Goal: Complete application form: Complete application form

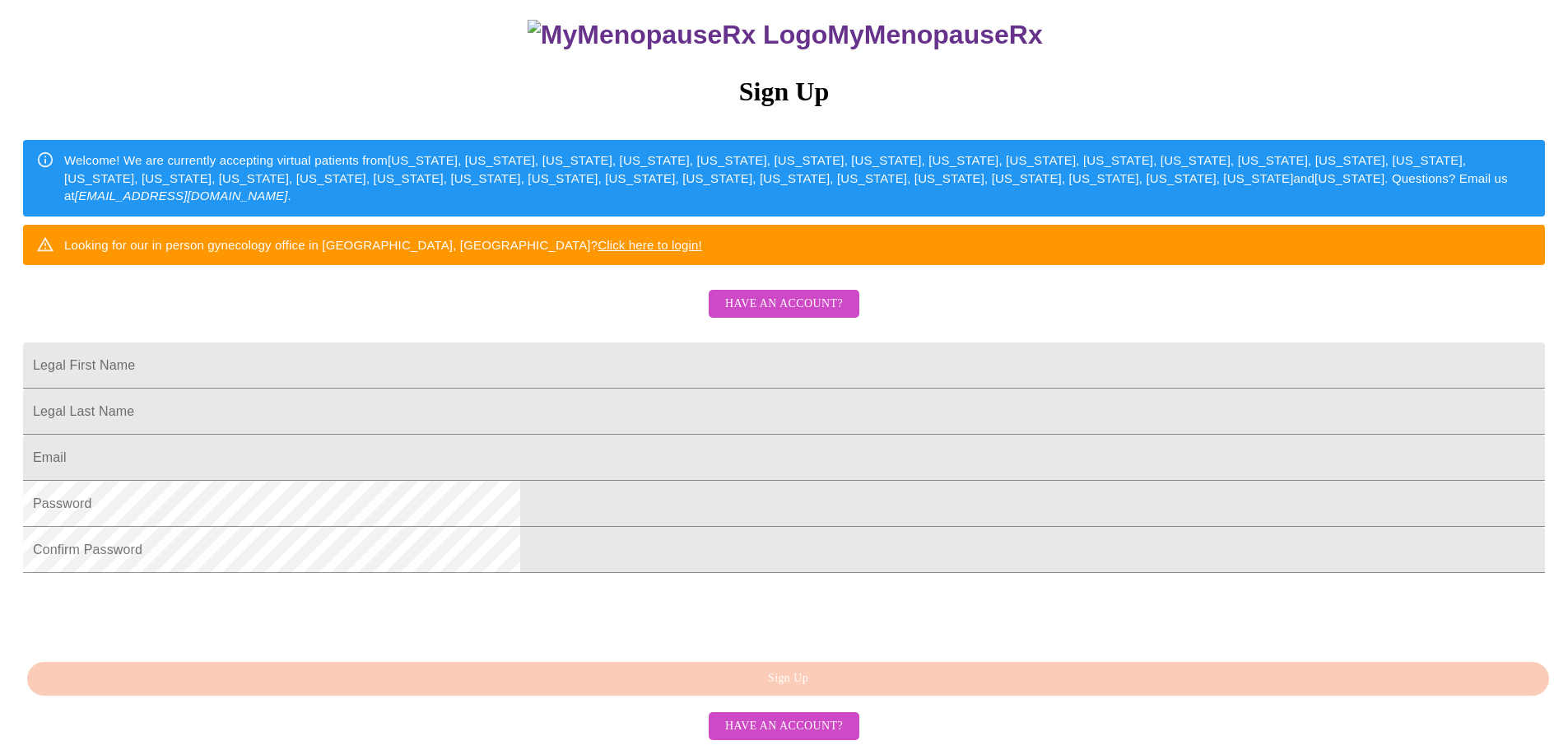
scroll to position [42, 0]
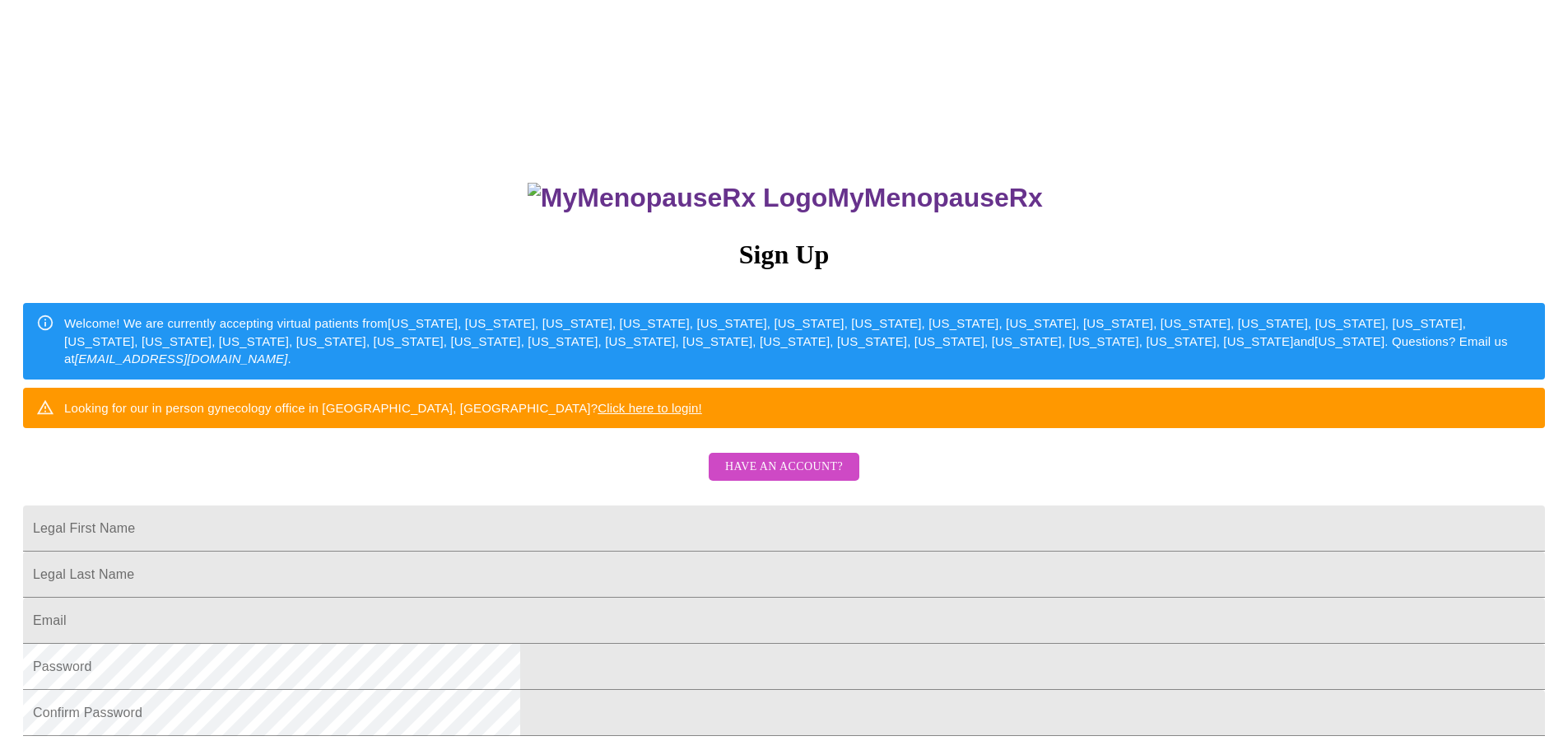
click at [449, 612] on div "MyMenopauseRx Sign Up Welcome! We are currently accepting virtual patients from…" at bounding box center [784, 456] width 1555 height 900
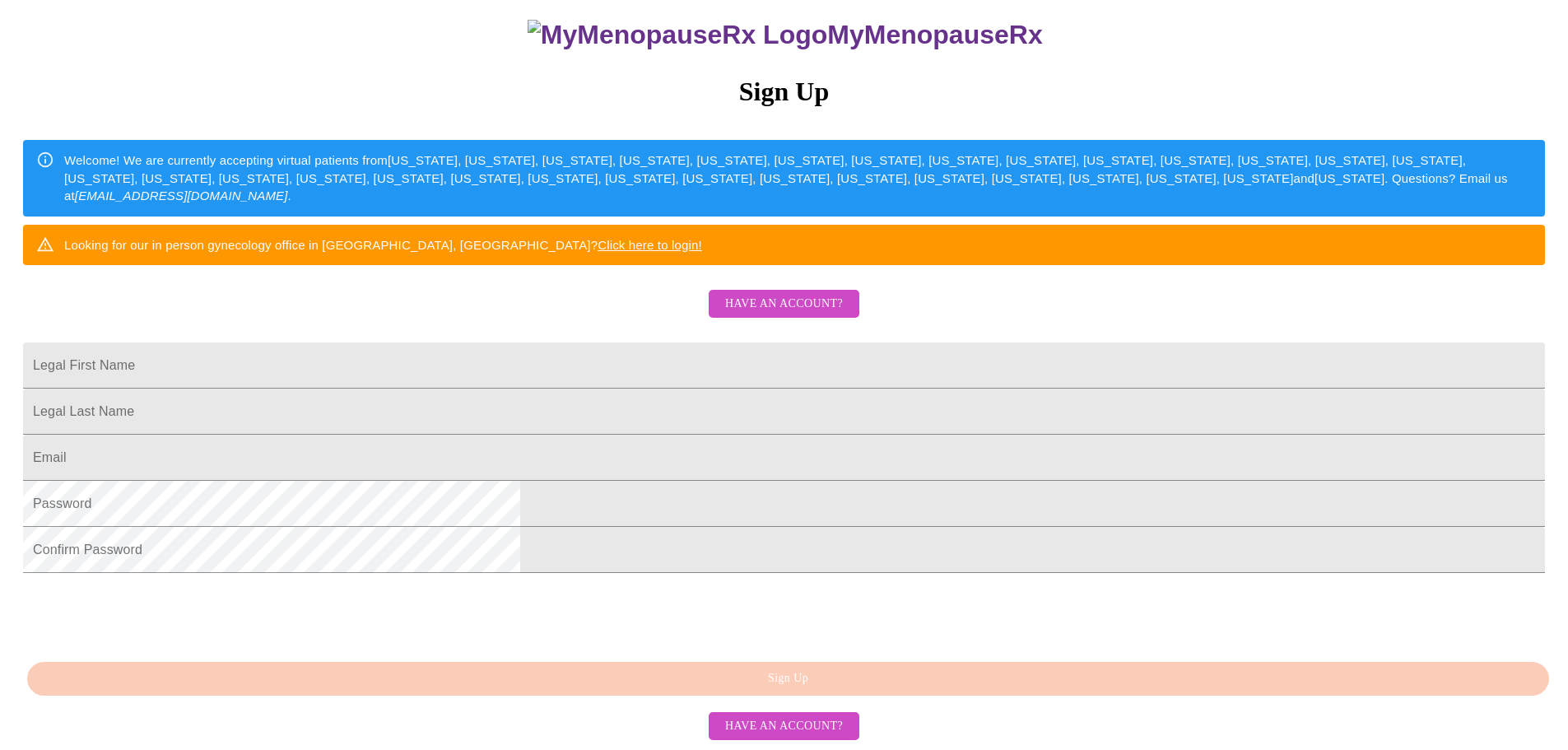
scroll to position [289, 0]
drag, startPoint x: 619, startPoint y: 285, endPoint x: 621, endPoint y: 254, distance: 31.1
click at [619, 343] on input "Legal First Name" at bounding box center [784, 365] width 1522 height 46
type input "[PERSON_NAME]"
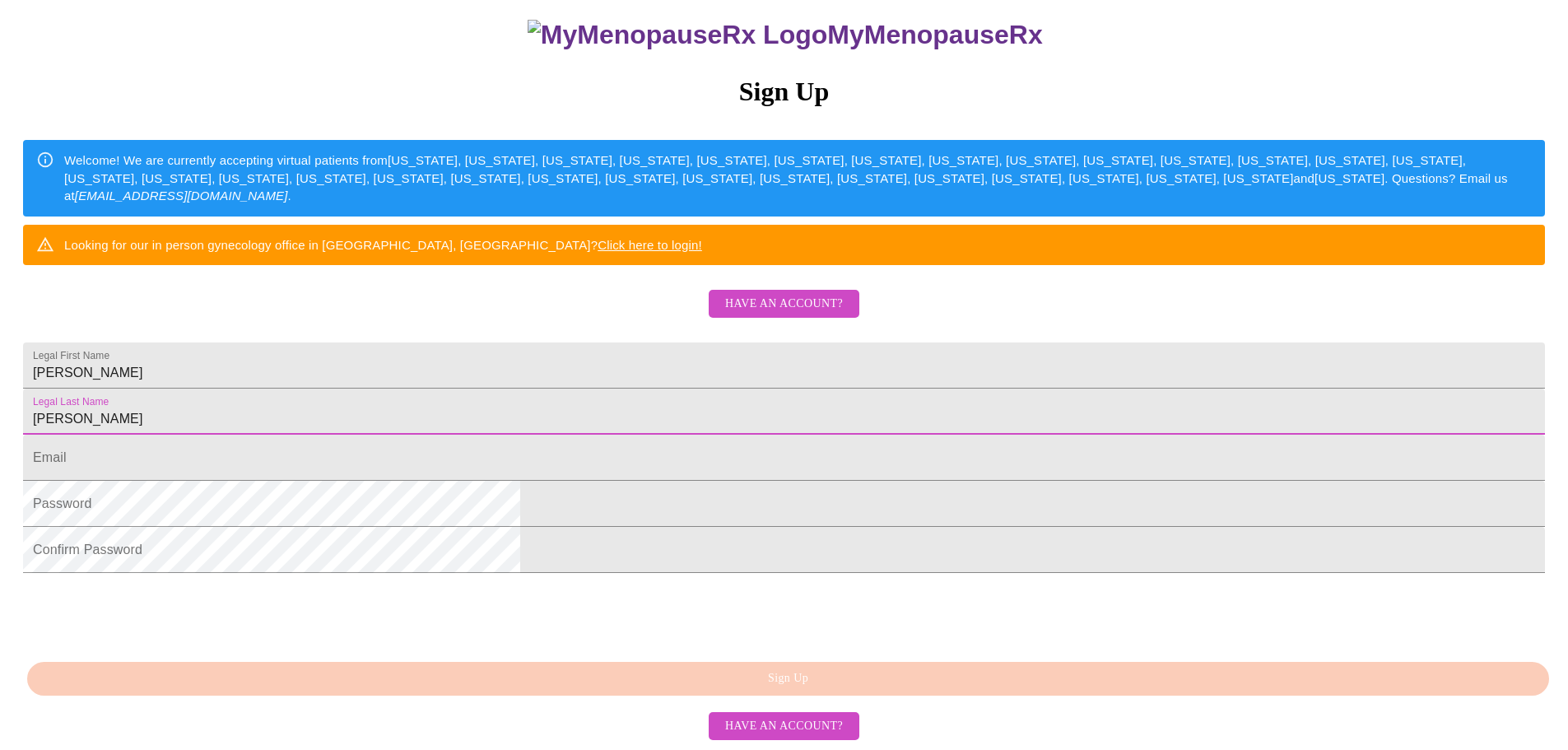
type input "[PERSON_NAME]"
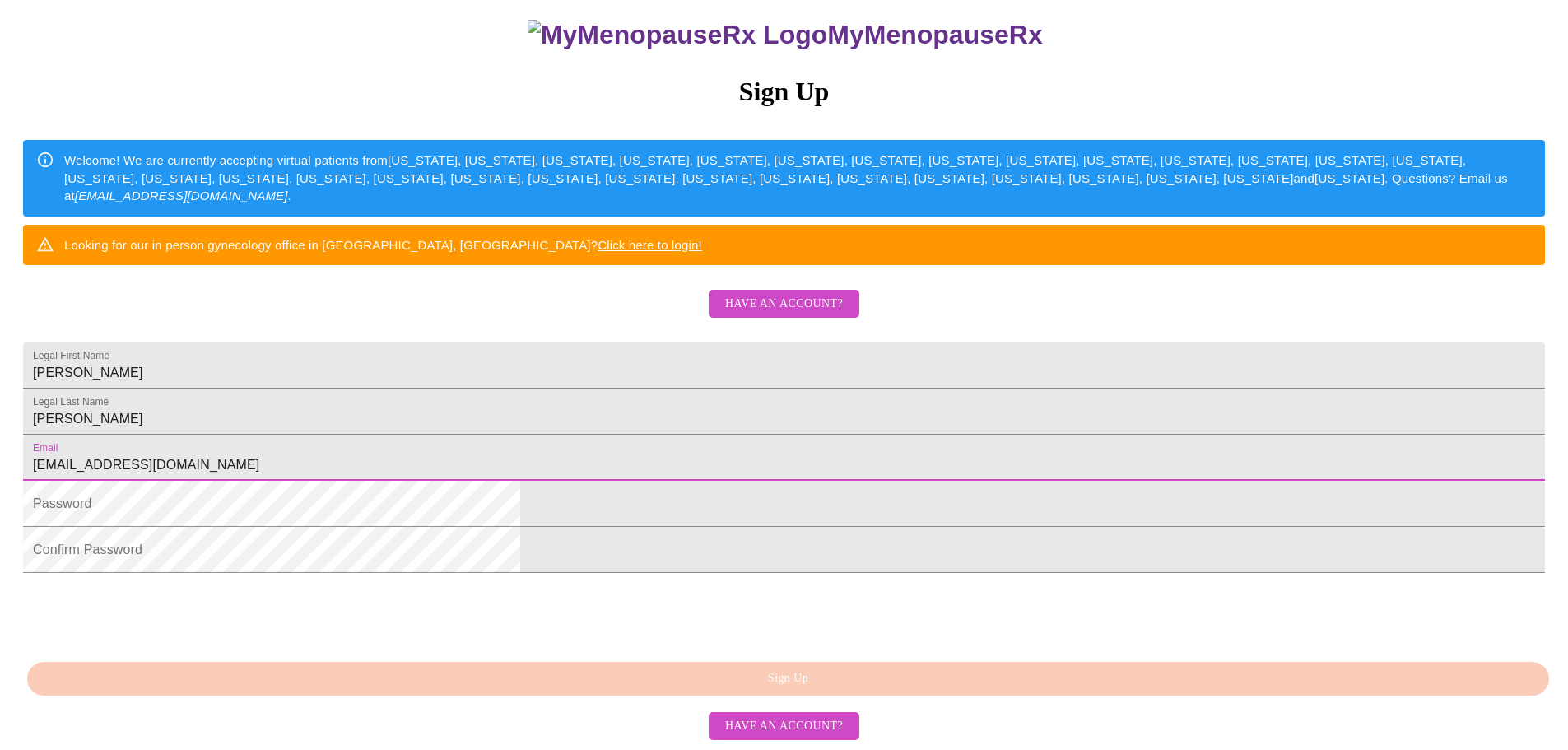
type input "[EMAIL_ADDRESS][DOMAIN_NAME]"
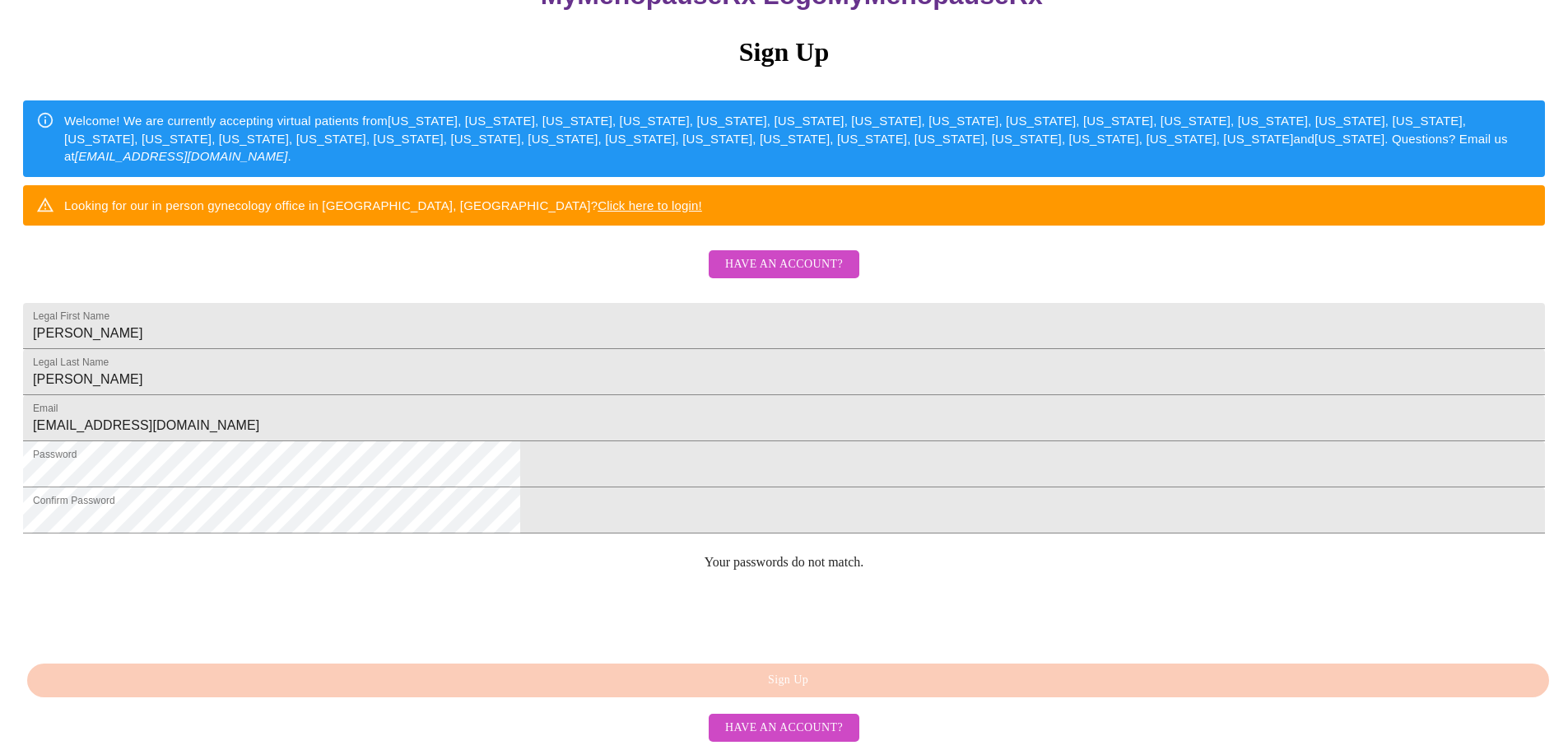
click at [1001, 621] on div "0cAFcWeA6QgMJwVyrpTaxLXRghE4lBVNSrTjahFjuDbACJsgOqBG1aVEWJcpW04T-_sS6PeecJ1Sn56…" at bounding box center [784, 615] width 1522 height 64
click at [38, 401] on div "MyMenopauseRx Sign Up Welcome! We are currently accepting virtual patients from…" at bounding box center [784, 253] width 1555 height 900
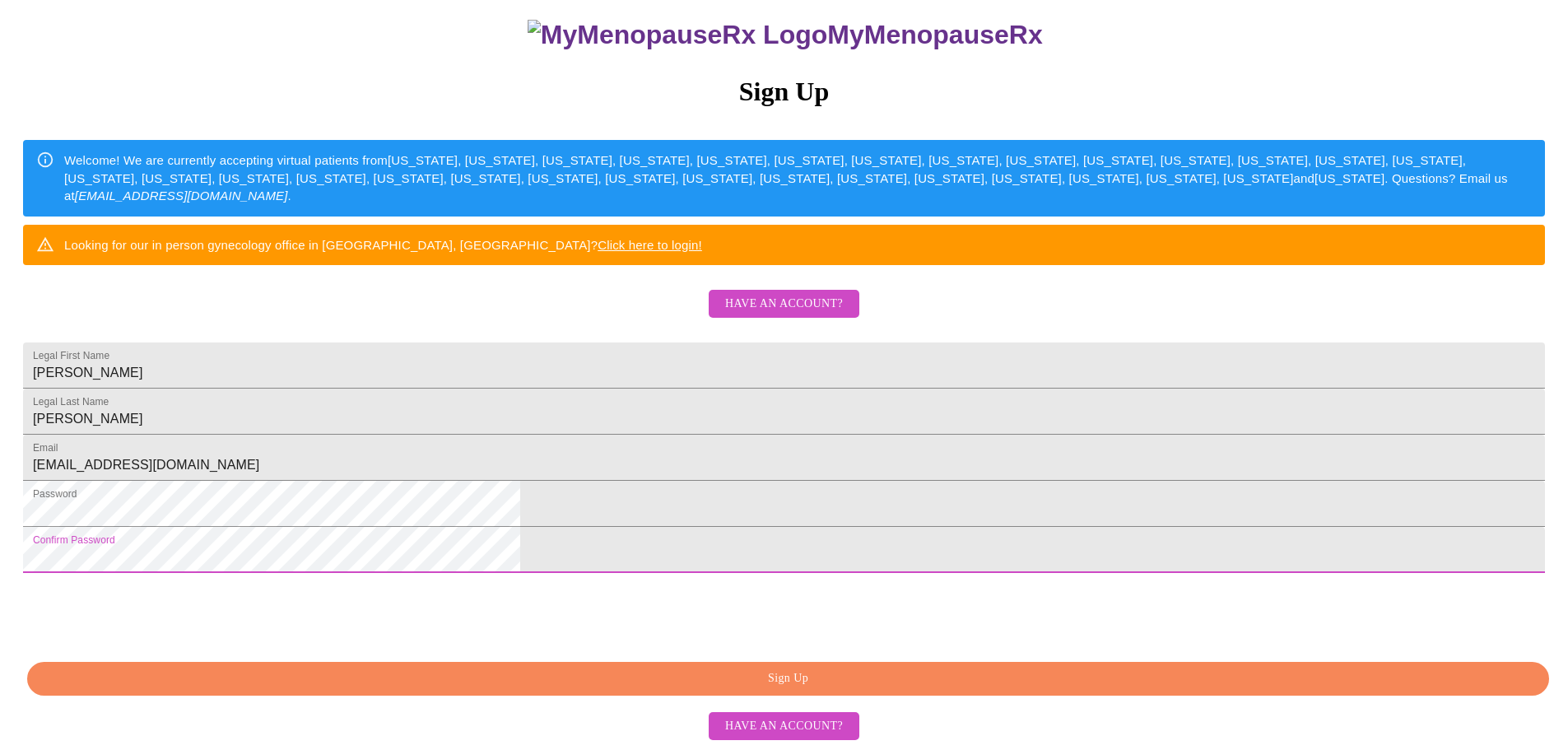
click at [182, 514] on html "MyMenopauseRx Sign Up Welcome! We are currently accepting virtual patients from…" at bounding box center [784, 293] width 1568 height 913
drag, startPoint x: 965, startPoint y: 612, endPoint x: 895, endPoint y: 648, distance: 78.7
click at [963, 614] on div "0cAFcWeA6QgMJwVyrpTaxLXRghE4lBVNSrTjahFjuDbACJsgOqBG1aVEWJcpW04T-_sS6PeecJ1Sn56…" at bounding box center [784, 613] width 1522 height 64
click at [856, 683] on span "Sign Up" at bounding box center [788, 679] width 1484 height 21
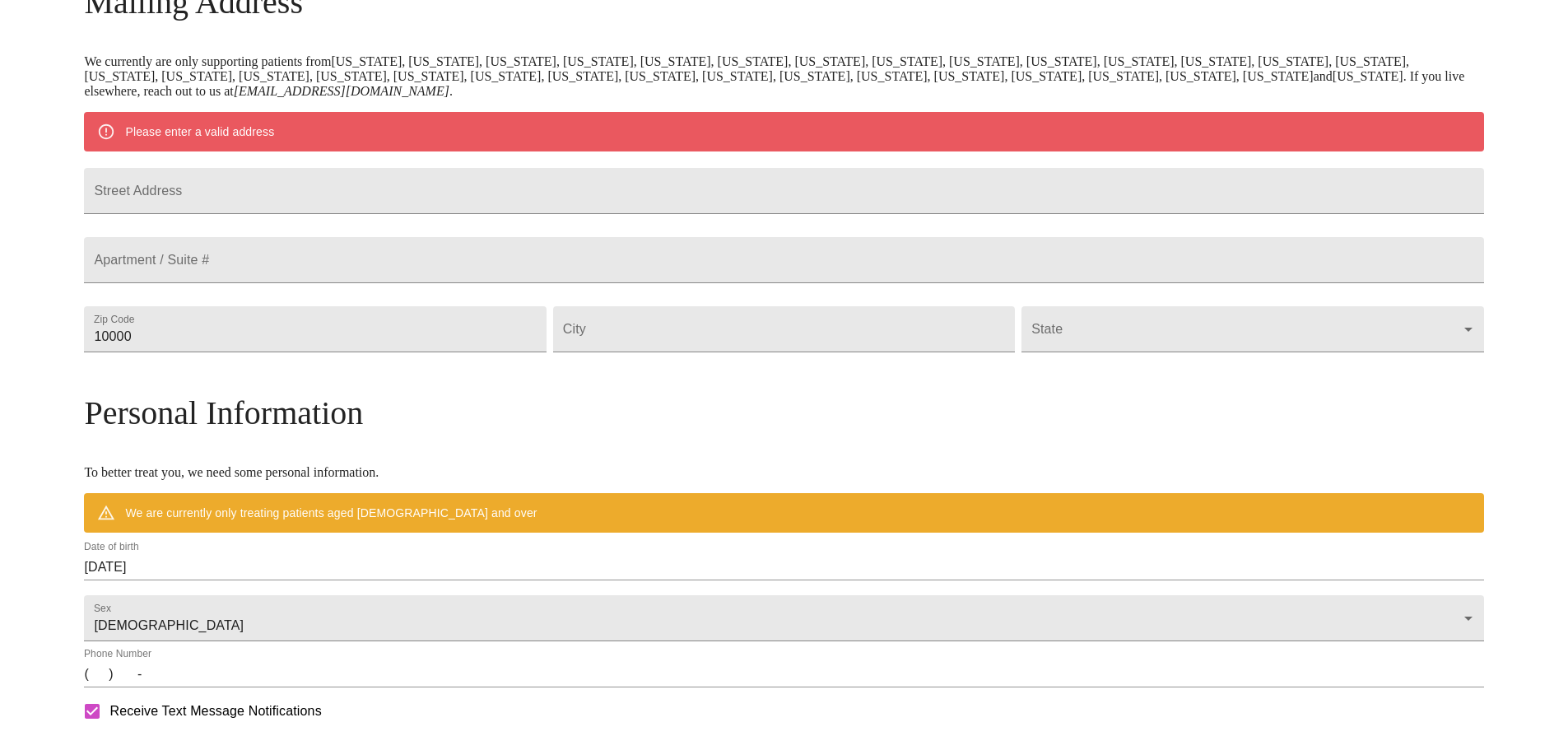
scroll to position [225, 0]
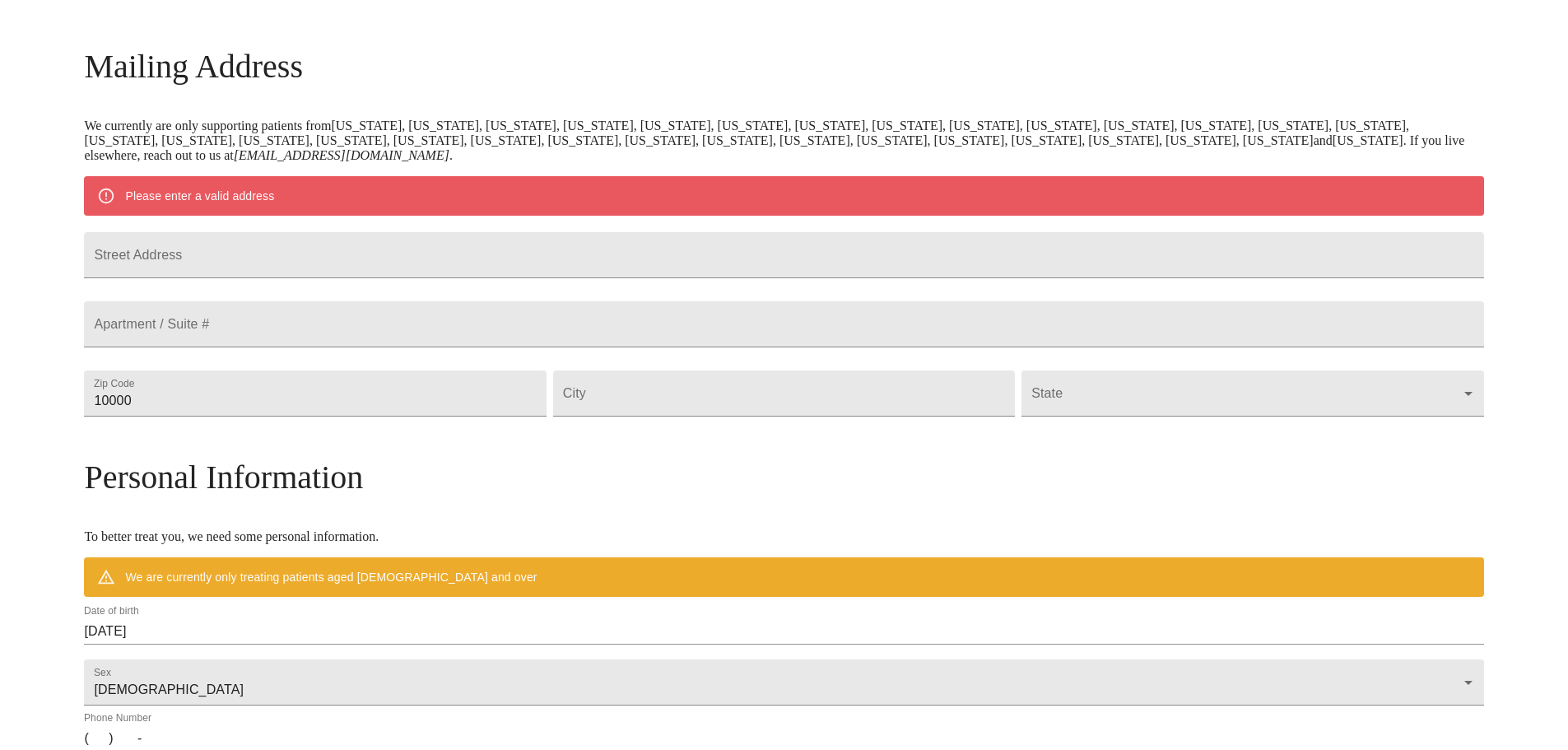
click at [118, 482] on div "MyMenopauseRx Welcome to MyMenopauseRx Since it's your first time here, you'll …" at bounding box center [783, 424] width 1399 height 1284
click at [376, 259] on input "Street Address" at bounding box center [783, 254] width 1399 height 46
click at [377, 267] on input "216 S. [US_STATE]" at bounding box center [783, 254] width 1399 height 46
type input "[STREET_ADDRESS][US_STATE]"
type input "66086"
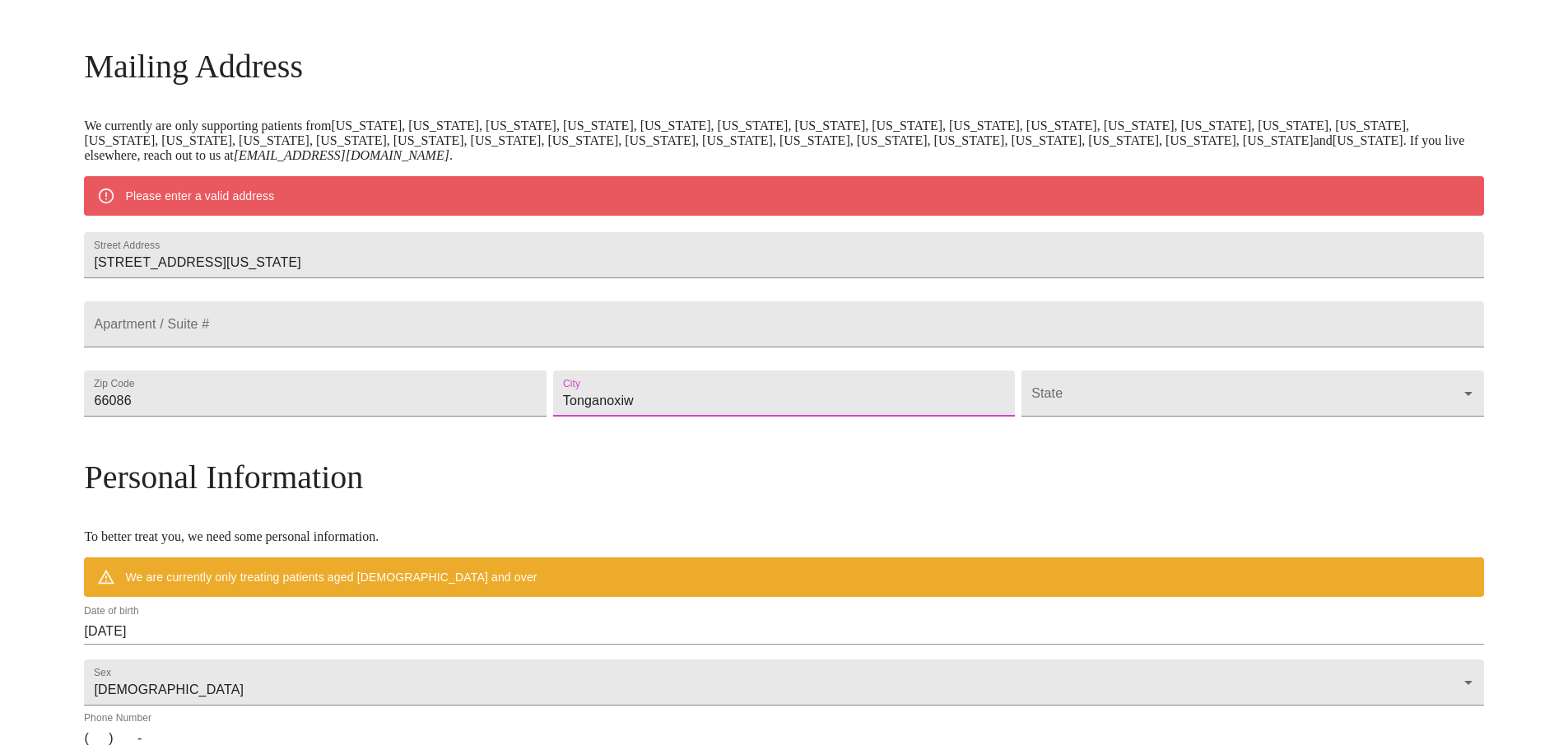
click at [766, 417] on input "Tonganoxiw" at bounding box center [784, 393] width 462 height 46
type input "Tonganoxie"
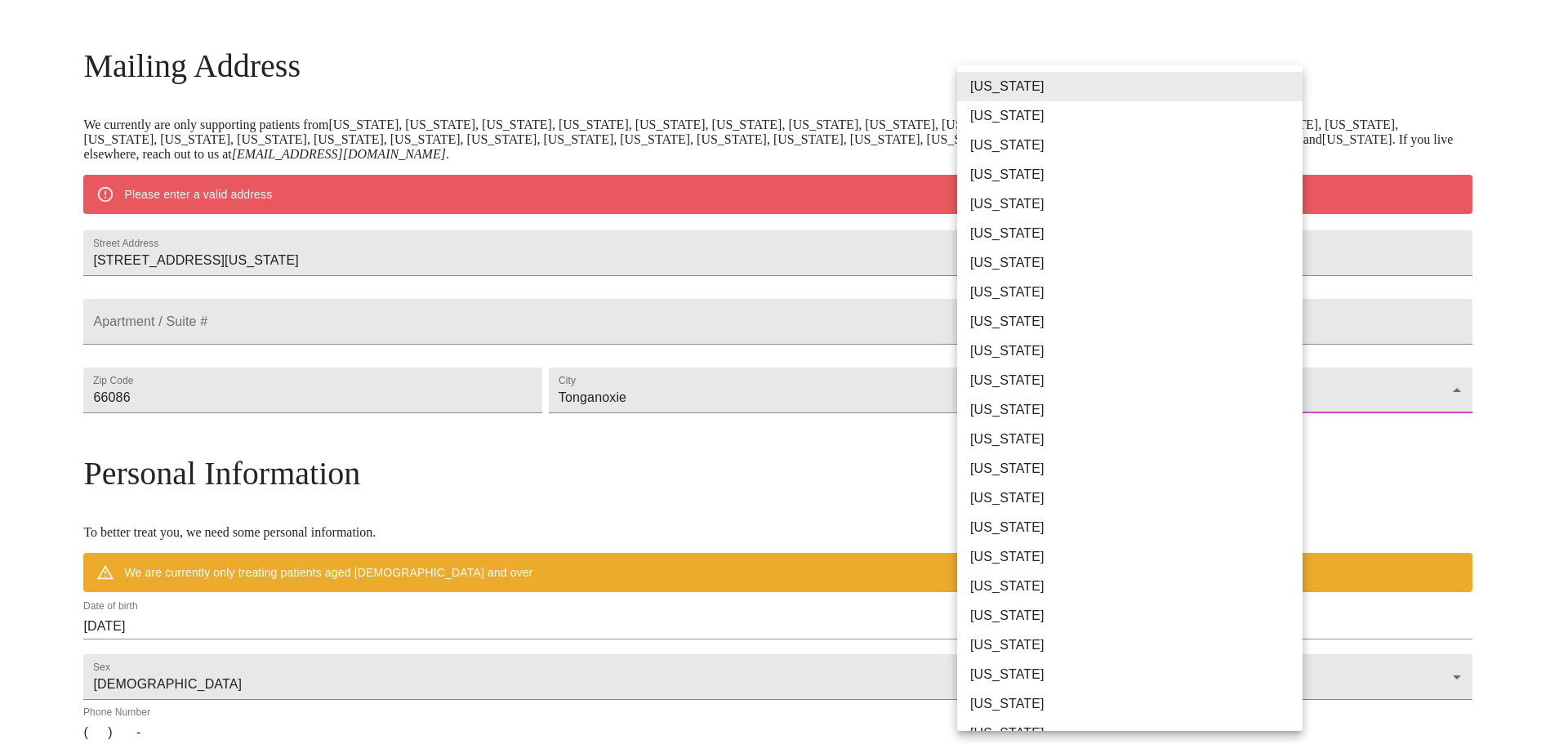
drag, startPoint x: 1293, startPoint y: 432, endPoint x: 1159, endPoint y: 420, distance: 134.5
click at [1287, 436] on body "MyMenopauseRx Welcome to MyMenopauseRx Since it's your first time here, you'll …" at bounding box center [784, 421] width 1554 height 1274
click at [998, 528] on li "[US_STATE]" at bounding box center [1135, 528] width 357 height 30
type input "[US_STATE]"
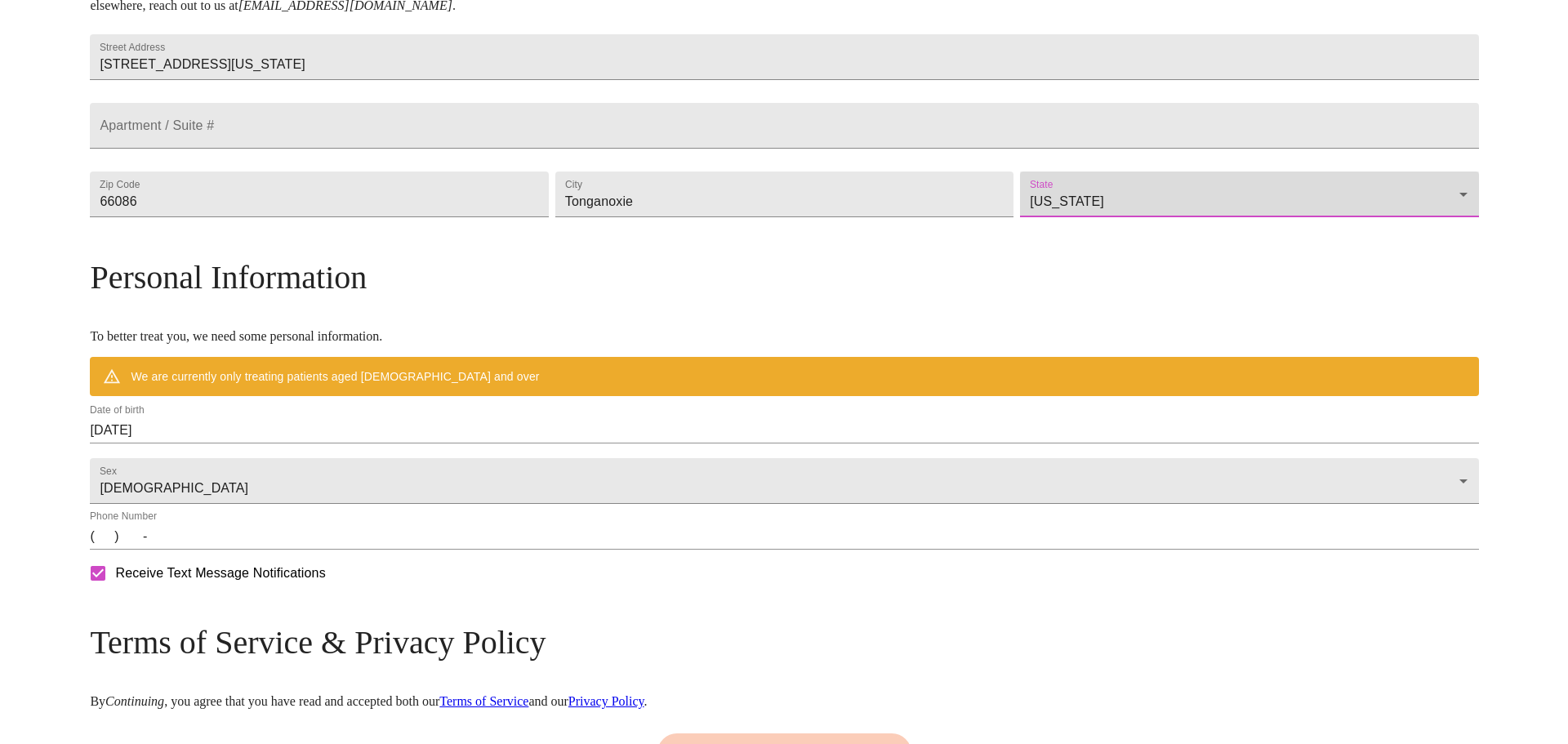
scroll to position [386, 0]
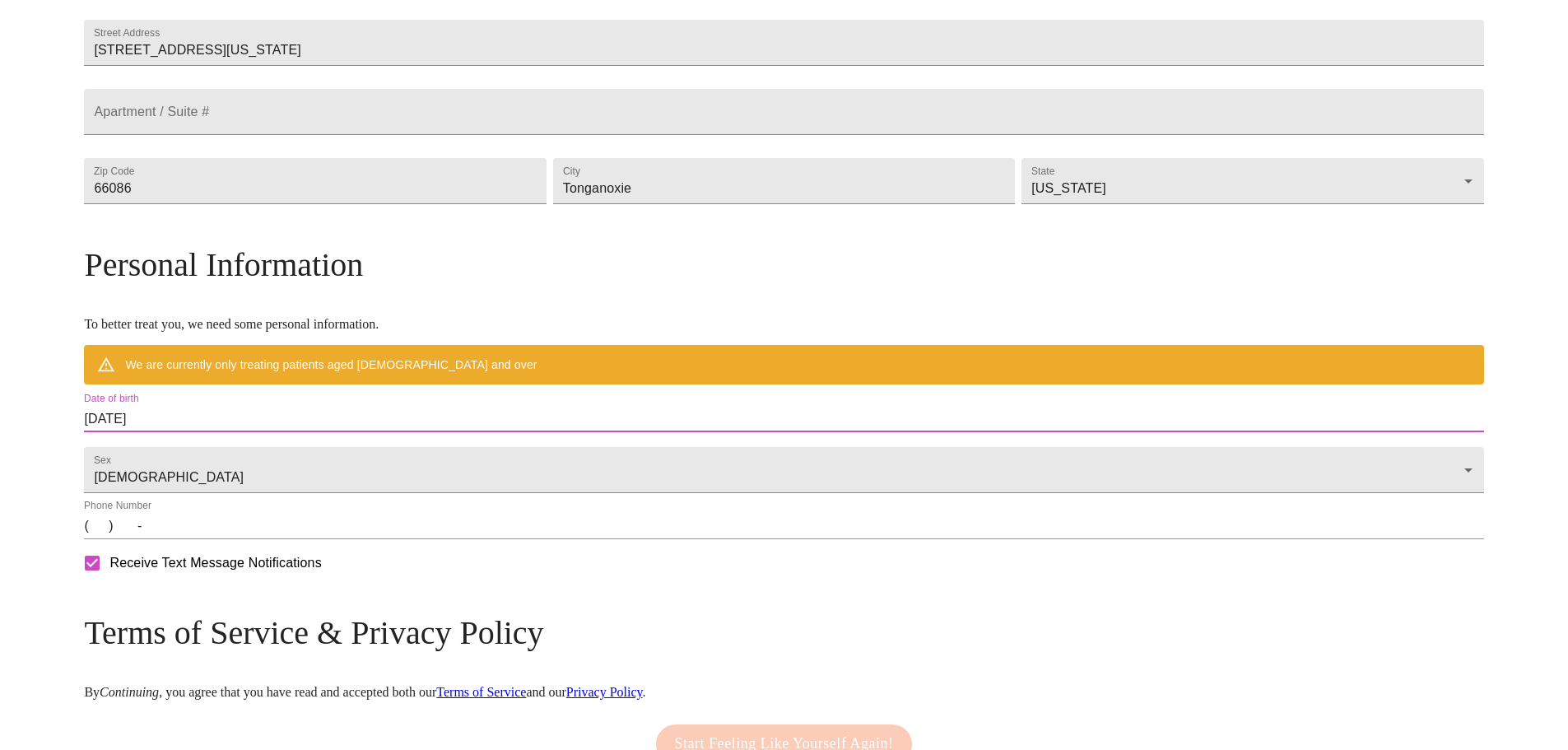
click at [339, 433] on input "[DATE]" at bounding box center [783, 420] width 1399 height 26
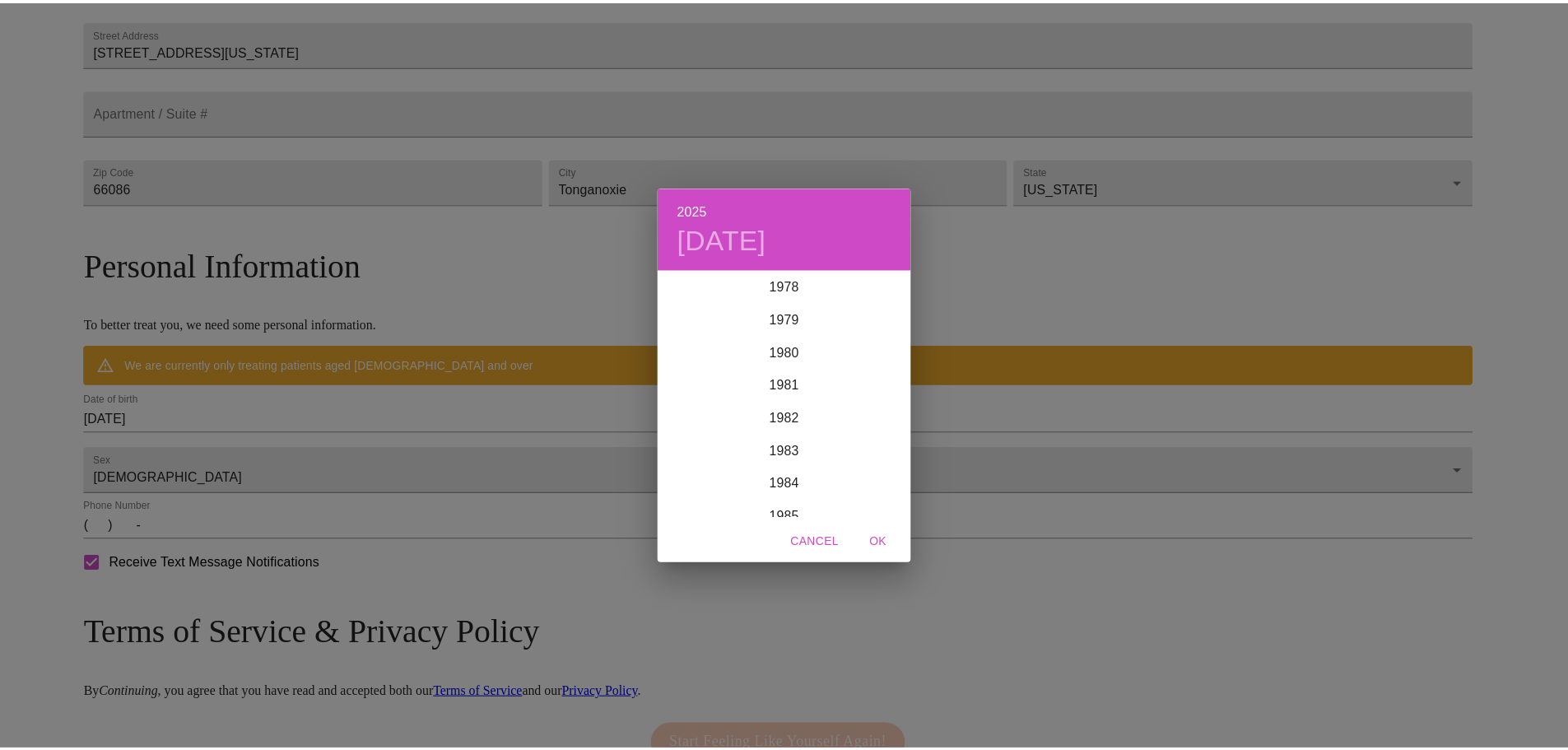
scroll to position [2405, 0]
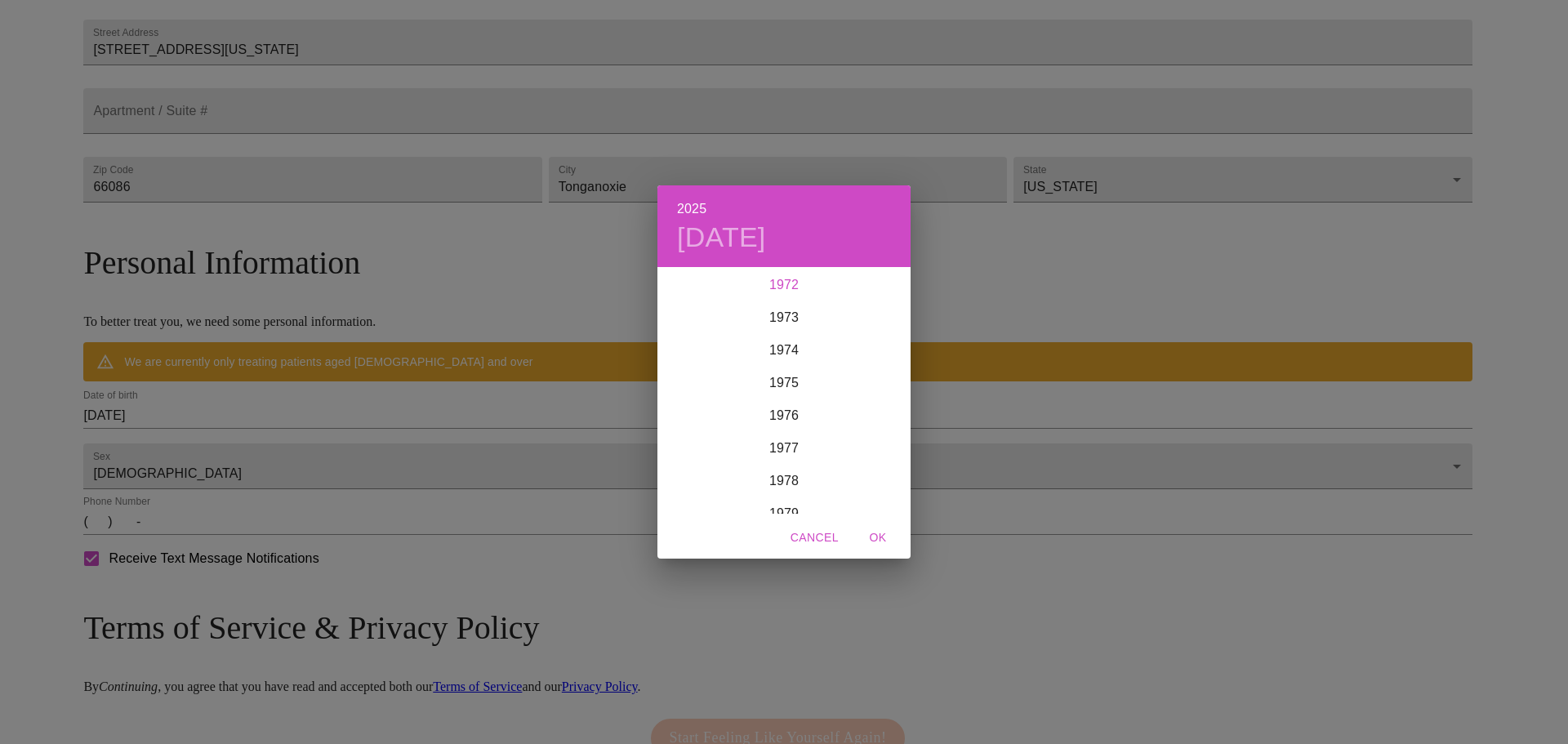
click at [765, 280] on div "1972" at bounding box center [784, 285] width 253 height 33
click at [865, 290] on div "Mar" at bounding box center [868, 300] width 84 height 61
click at [876, 405] on p "18" at bounding box center [882, 413] width 13 height 17
click at [876, 532] on span "OK" at bounding box center [878, 538] width 39 height 20
type input "[DATE]"
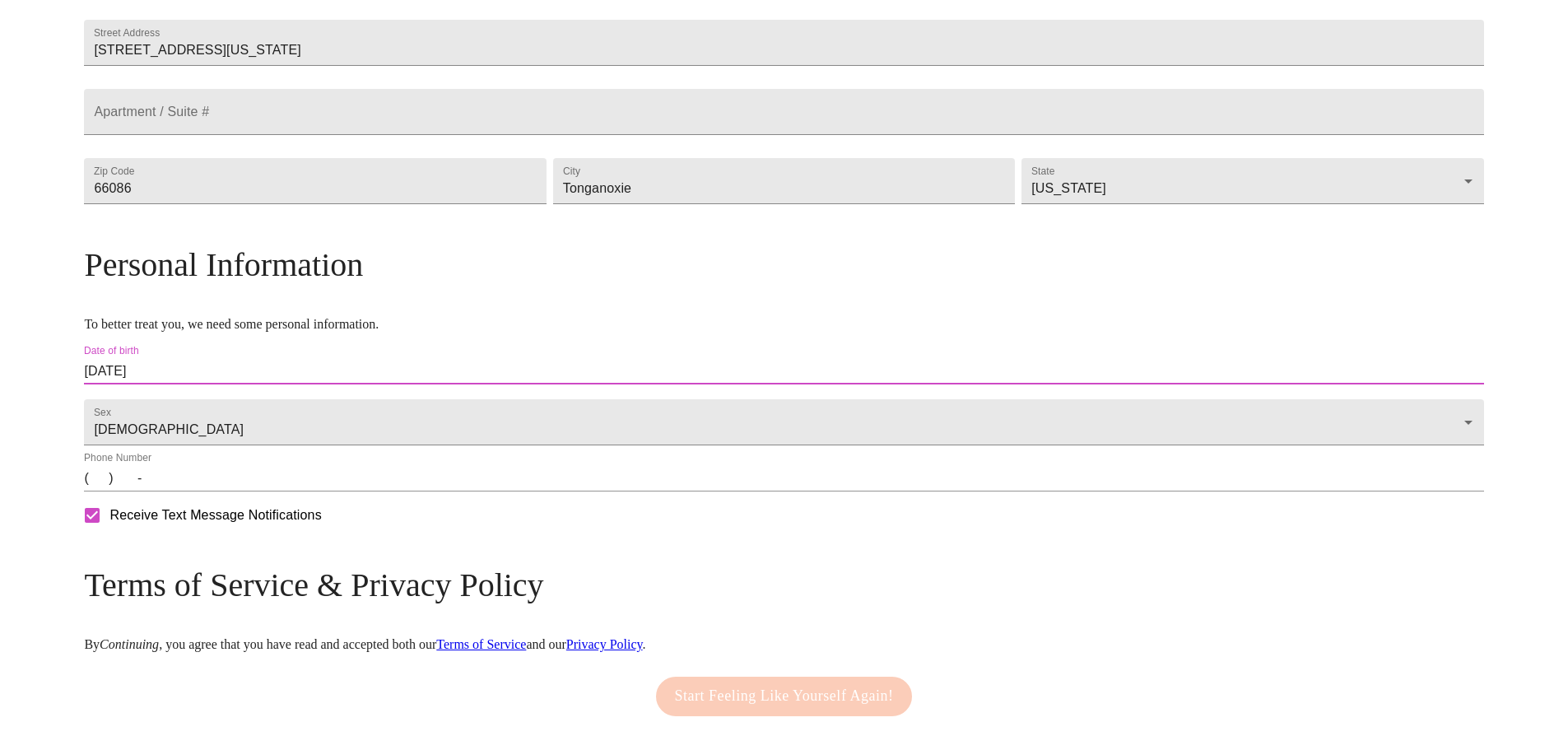
drag, startPoint x: 254, startPoint y: 524, endPoint x: 330, endPoint y: 563, distance: 85.4
click at [254, 492] on input "(   )    -" at bounding box center [783, 479] width 1399 height 26
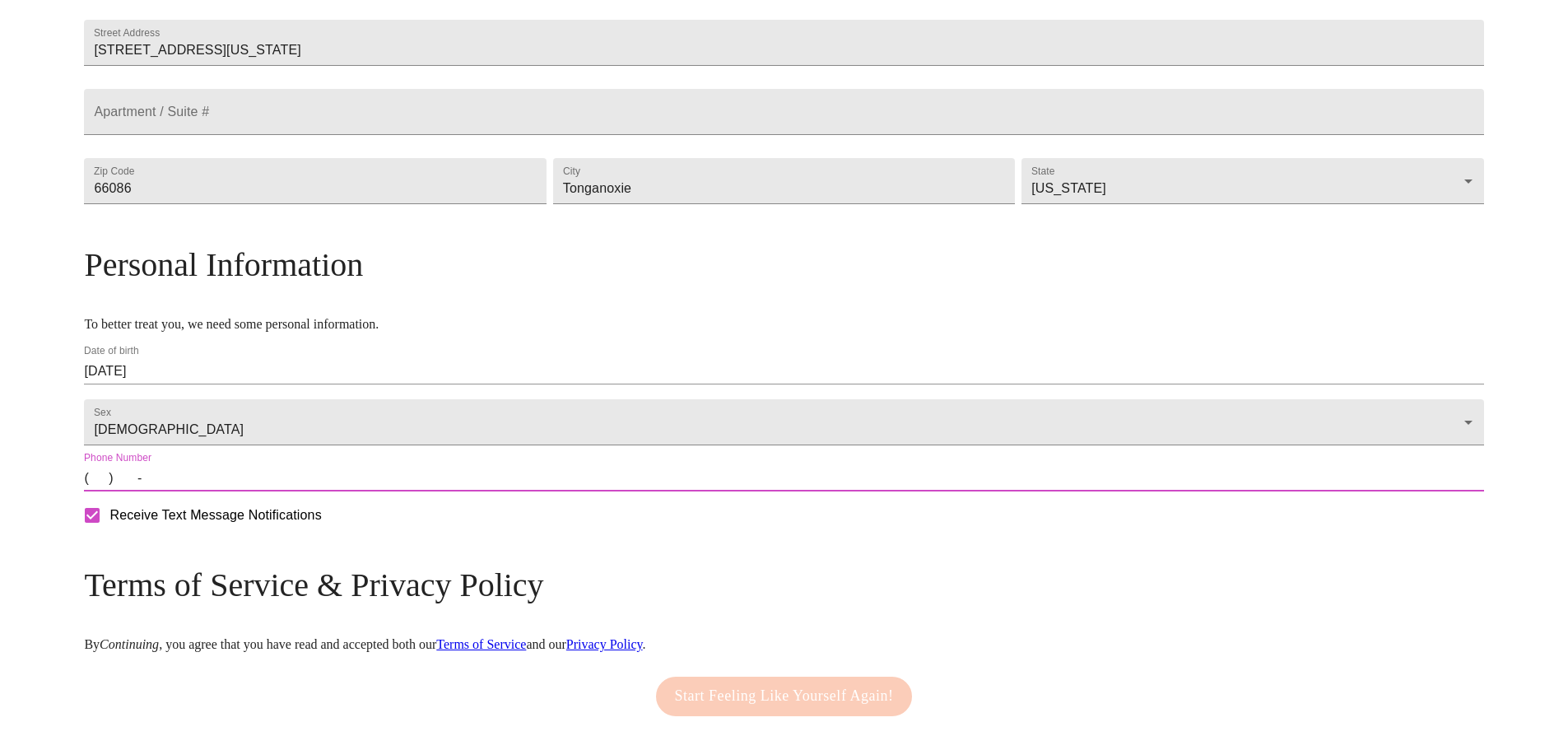
click at [267, 492] on input "(   )    -" at bounding box center [783, 479] width 1399 height 26
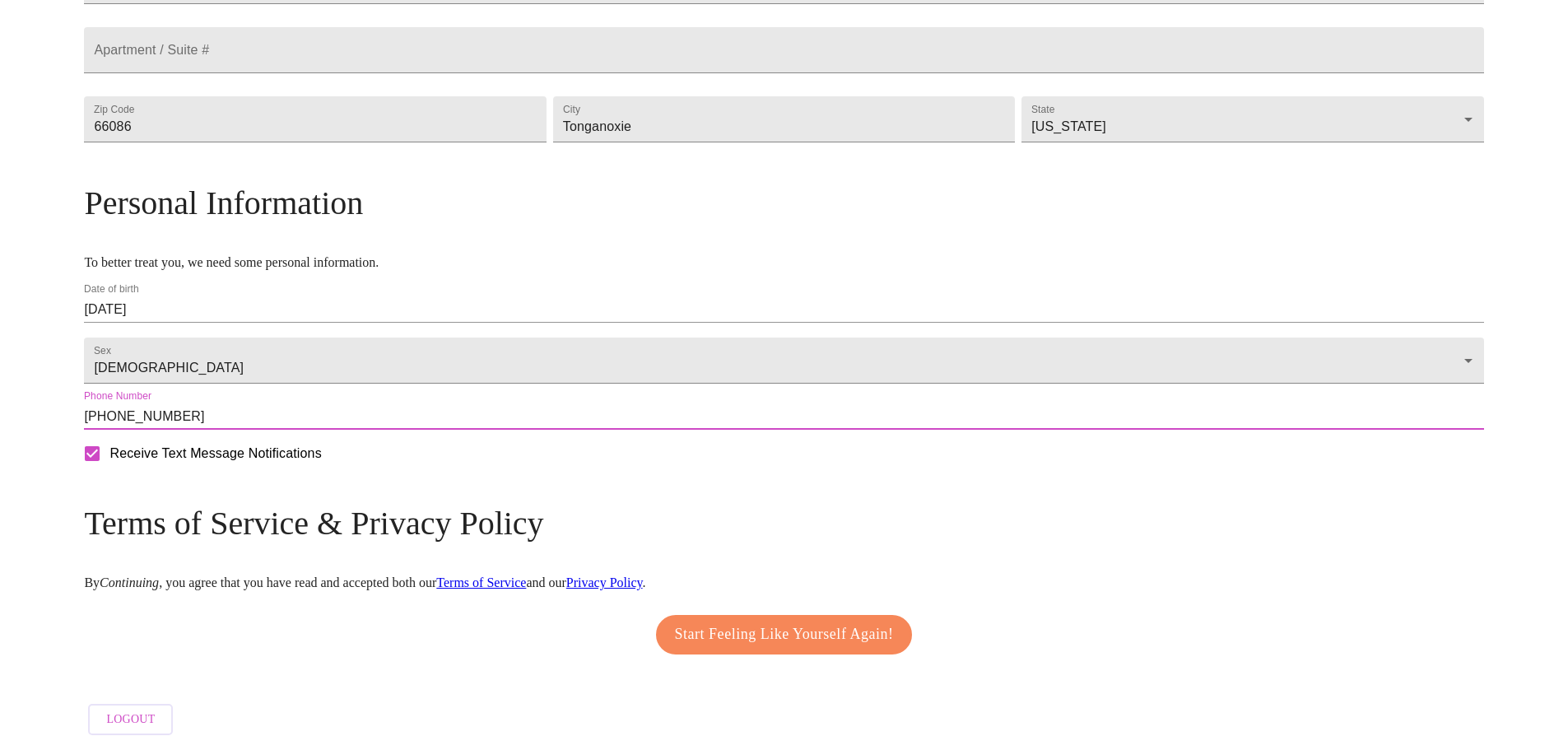
scroll to position [472, 0]
type input "[PHONE_NUMBER]"
drag, startPoint x: 835, startPoint y: 644, endPoint x: 701, endPoint y: 673, distance: 137.1
click at [835, 644] on span "Start Feeling Like Yourself Again!" at bounding box center [784, 635] width 219 height 26
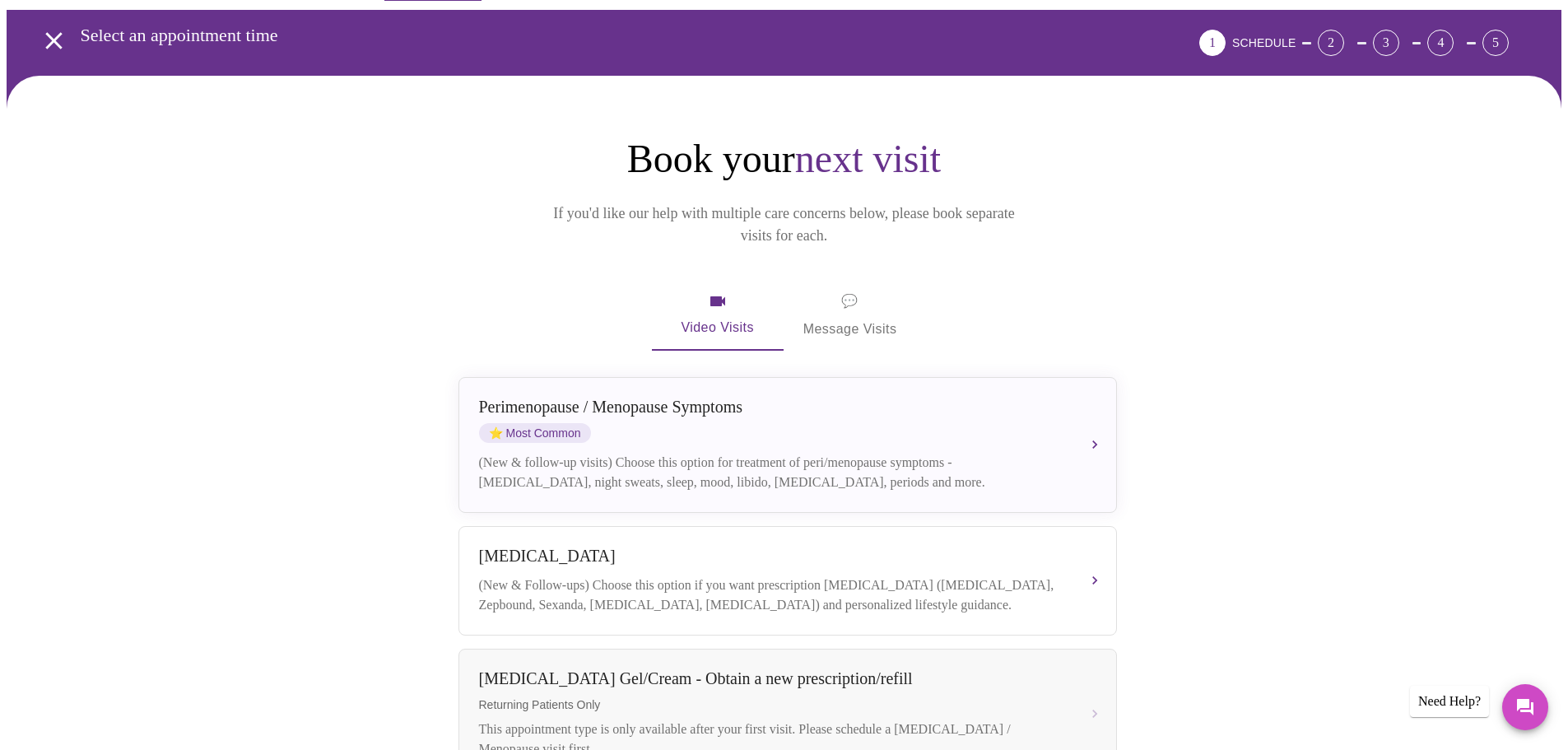
scroll to position [83, 0]
